Goal: Consume media (video, audio)

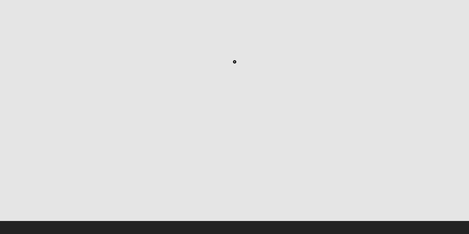
scroll to position [148, 0]
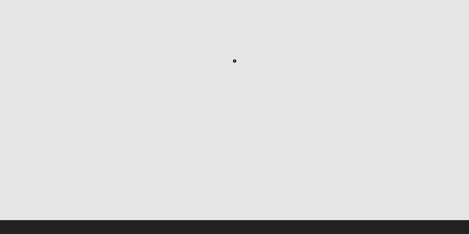
click at [25, 196] on icon "Play" at bounding box center [23, 198] width 2 height 4
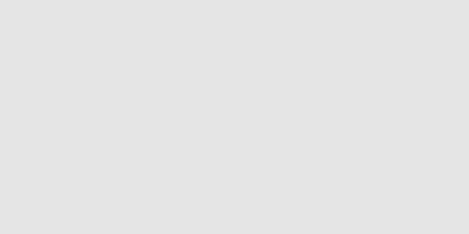
scroll to position [90, 0]
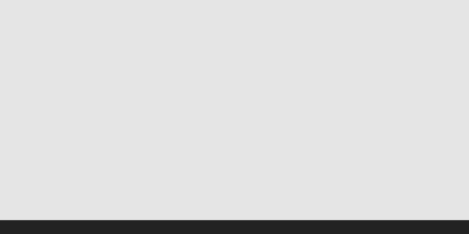
scroll to position [86, 0]
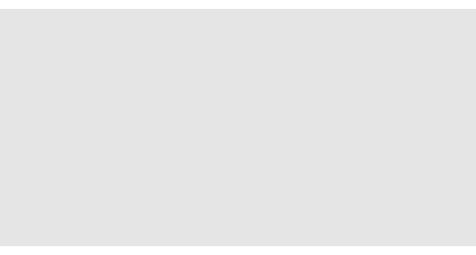
scroll to position [103, 0]
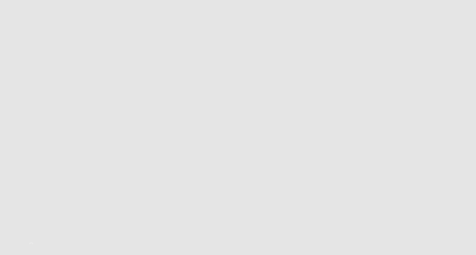
click at [216, 234] on div at bounding box center [216, 242] width 0 height 0
click at [218, 234] on div at bounding box center [218, 242] width 0 height 0
click at [217, 234] on div at bounding box center [217, 242] width 0 height 0
click at [216, 234] on div at bounding box center [216, 242] width 0 height 0
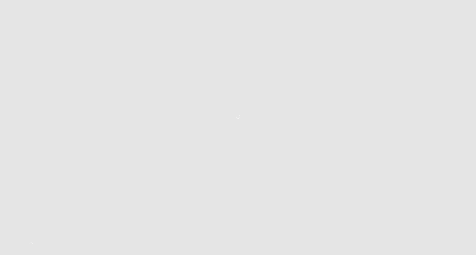
click at [233, 157] on button "Toggle Play Pause" at bounding box center [237, 116] width 435 height 255
click at [25, 234] on icon "Play" at bounding box center [24, 247] width 2 height 4
click at [33, 234] on icon "button" at bounding box center [31, 249] width 4 height 4
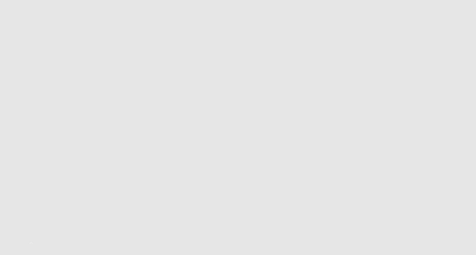
click at [33, 234] on icon "button" at bounding box center [31, 249] width 4 height 4
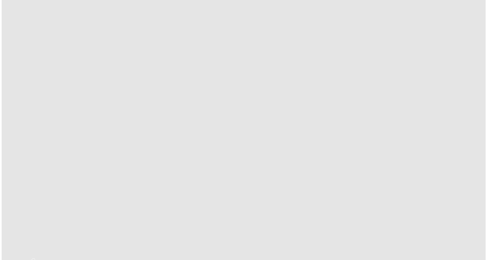
scroll to position [96, 0]
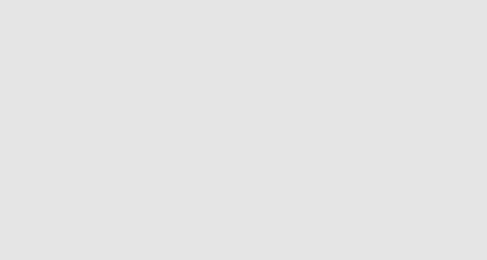
click at [469, 94] on form "Hello [PERSON_NAME] My Account Log Out All Staff All Staff Error" at bounding box center [243, 112] width 487 height 402
click at [26, 234] on icon "Pause" at bounding box center [24, 261] width 4 height 4
click at [25, 234] on icon "Play" at bounding box center [24, 261] width 2 height 4
click at [26, 234] on icon "Pause" at bounding box center [24, 261] width 4 height 4
click at [23, 234] on button "Play" at bounding box center [24, 260] width 7 height 4
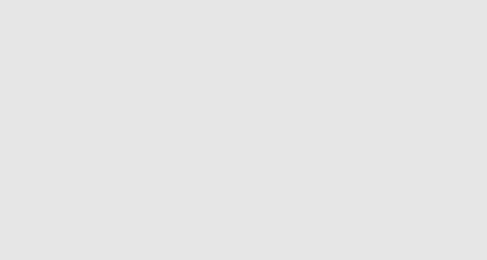
click at [231, 167] on button "Toggle Play Pause" at bounding box center [244, 127] width 446 height 260
